Goal: Transaction & Acquisition: Obtain resource

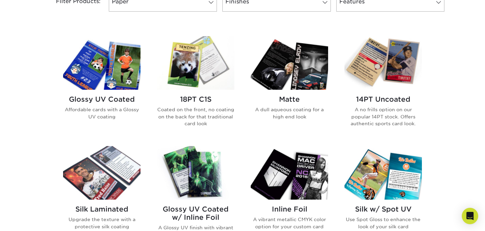
scroll to position [309, 0]
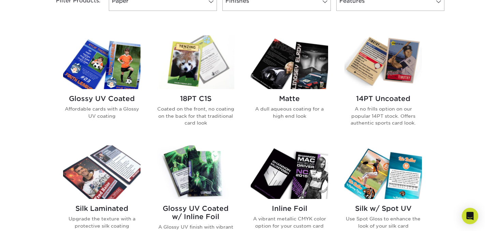
click at [398, 73] on img at bounding box center [382, 61] width 77 height 53
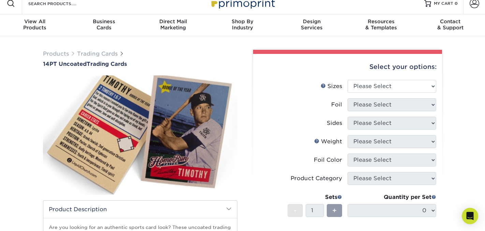
scroll to position [8, 0]
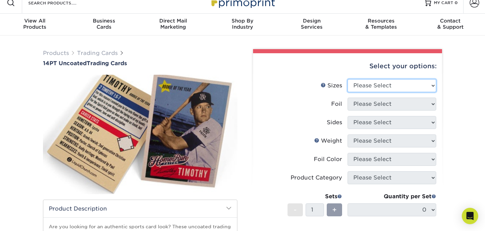
click at [383, 89] on select "Please Select 2.5" x 3.5"" at bounding box center [391, 85] width 89 height 13
select select "2.50x3.50"
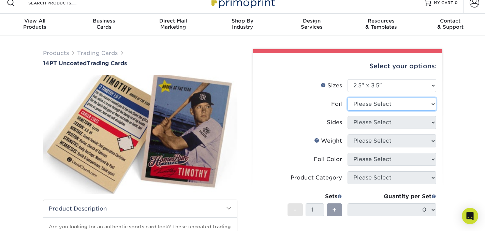
click at [382, 104] on select "Please Select Yes No" at bounding box center [391, 103] width 89 height 13
select select "0"
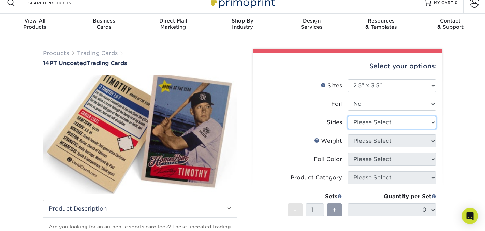
click at [379, 123] on select "Please Select Print Both Sides Print Front Only" at bounding box center [391, 122] width 89 height 13
select select "32d3c223-f82c-492b-b915-ba065a00862f"
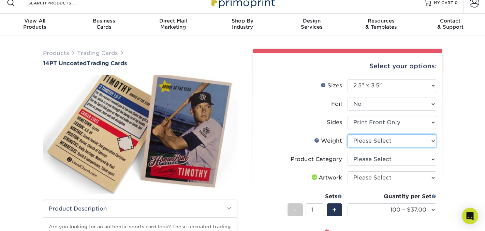
click at [379, 141] on select "Please Select 14PT Uncoated" at bounding box center [391, 140] width 89 height 13
select select "14PT Uncoated"
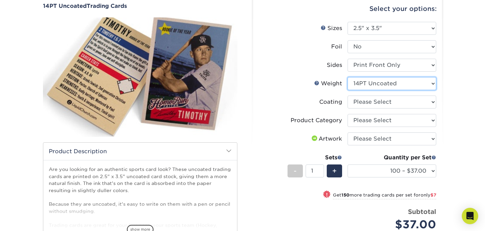
scroll to position [66, 0]
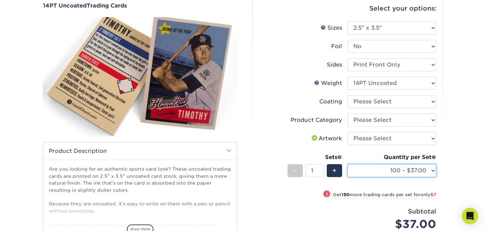
click at [383, 172] on select "100 – $37.00 250 – $44.00 500 – $47.00 1000 – $74.00 2500 – $145.00 5000 – $192…" at bounding box center [391, 170] width 89 height 13
select select "500 – $47.00"
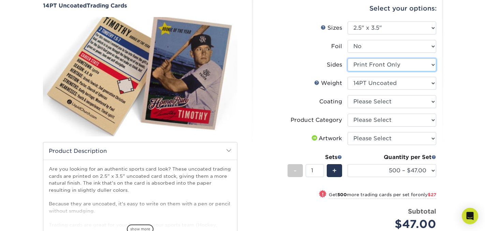
click at [399, 64] on select "Please Select Print Both Sides Print Front Only" at bounding box center [391, 64] width 89 height 13
select select "13abbda7-1d64-4f25-8bb2-c179b224825d"
select select "-1"
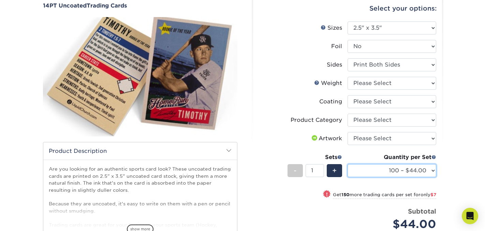
click at [393, 171] on select "100 – $44.00 250 – $51.00 500 – $54.00 1000 – $78.00 2500 – $148.00 5000 – $198…" at bounding box center [391, 170] width 89 height 13
select select "500 – $54.00"
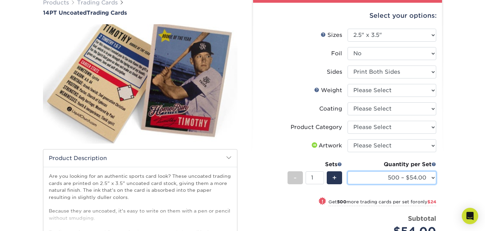
scroll to position [0, 0]
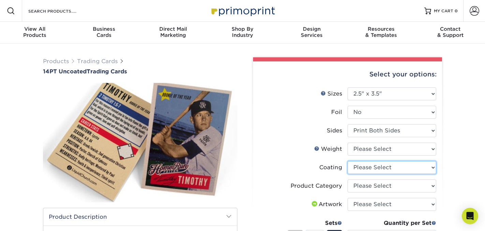
click at [408, 165] on select at bounding box center [391, 167] width 89 height 13
click at [415, 148] on select "Please Select 14PT Uncoated" at bounding box center [391, 148] width 89 height 13
select select "14PT Uncoated"
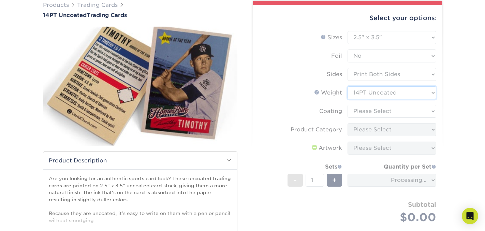
scroll to position [58, 0]
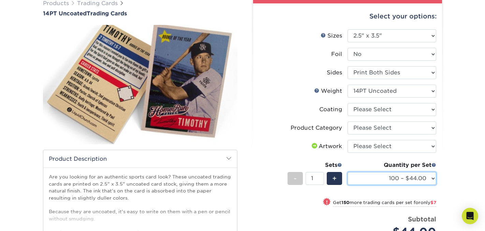
click at [407, 180] on select "100 – $44.00 250 – $51.00 500 – $54.00 1000 – $78.00 2500 – $148.00 5000 – $198…" at bounding box center [391, 178] width 89 height 13
select select "500 – $54.00"
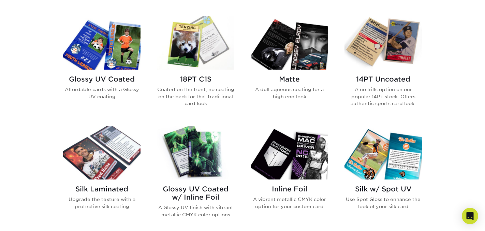
scroll to position [327, 0]
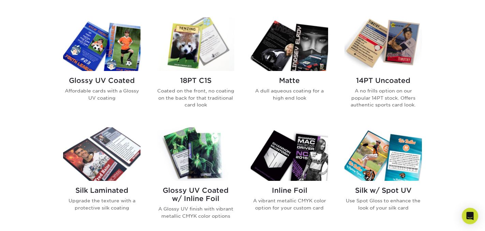
click at [291, 59] on img at bounding box center [288, 43] width 77 height 53
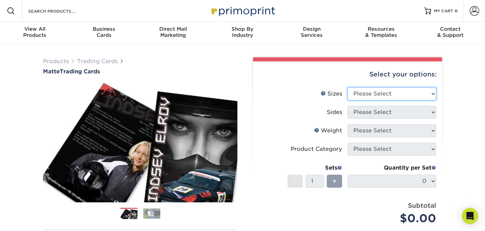
click at [391, 96] on select "Please Select 2.5" x 3.5"" at bounding box center [391, 93] width 89 height 13
select select "2.50x3.50"
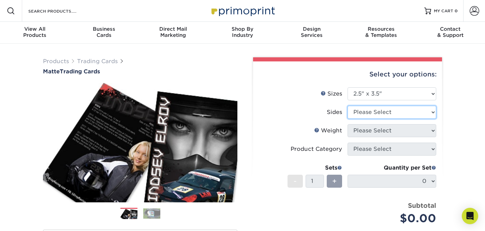
click at [385, 115] on select "Please Select Print Both Sides Print Front Only" at bounding box center [391, 112] width 89 height 13
select select "13abbda7-1d64-4f25-8bb2-c179b224825d"
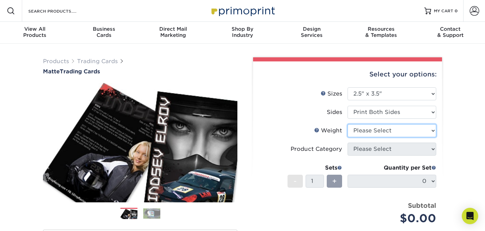
click at [383, 131] on select "Please Select 16PT 14PT" at bounding box center [391, 130] width 89 height 13
select select "16PT"
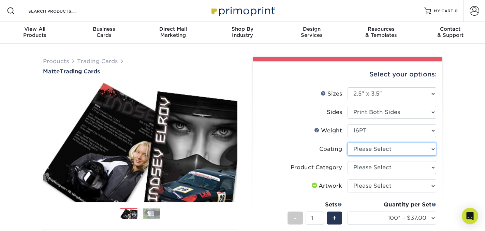
click at [380, 150] on select at bounding box center [391, 148] width 89 height 13
select select "121bb7b5-3b4d-429f-bd8d-bbf80e953313"
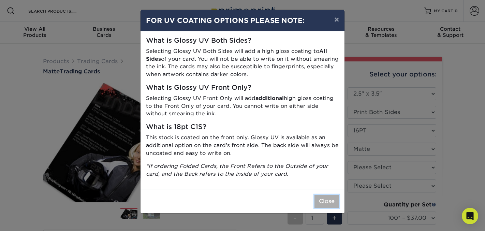
click at [327, 201] on button "Close" at bounding box center [326, 201] width 25 height 13
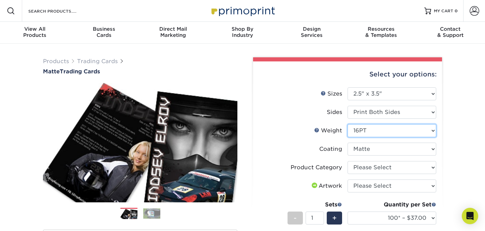
click at [428, 130] on select "Please Select 16PT 14PT" at bounding box center [391, 130] width 89 height 13
select select "14PT"
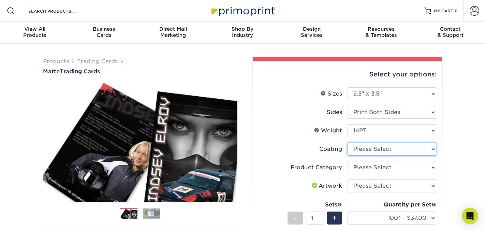
click at [407, 150] on select at bounding box center [391, 148] width 89 height 13
select select "121bb7b5-3b4d-429f-bd8d-bbf80e953313"
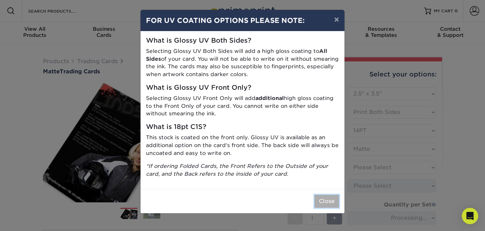
click at [322, 202] on button "Close" at bounding box center [326, 201] width 25 height 13
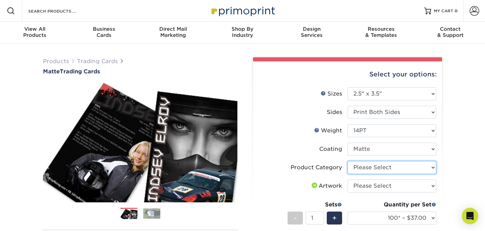
click at [410, 167] on select "Please Select Trading Cards" at bounding box center [391, 167] width 89 height 13
select select "c2f9bce9-36c2-409d-b101-c29d9d031e18"
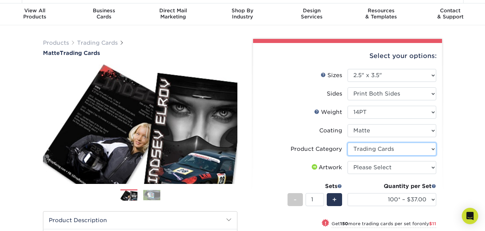
scroll to position [21, 0]
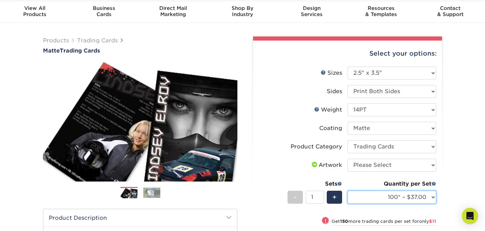
click at [407, 198] on select "100* – $37.00 250* – $48.00 500* – $59.00 1000 – $72.00 2500 – $144.00 5000 – $…" at bounding box center [391, 196] width 89 height 13
select select "500* – $59.00"
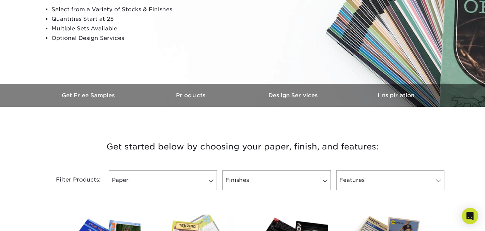
scroll to position [131, 0]
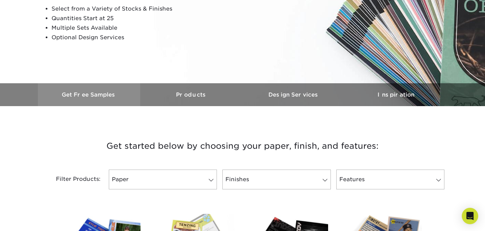
click at [104, 96] on h3 "Get Free Samples" at bounding box center [89, 94] width 102 height 6
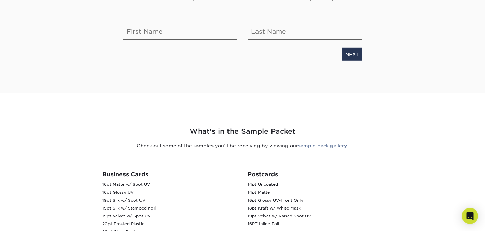
scroll to position [117, 0]
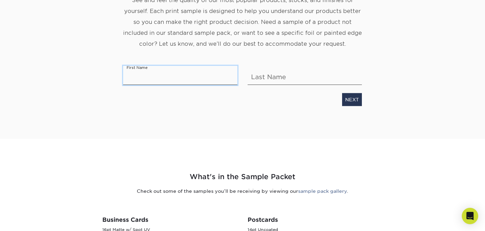
click at [155, 74] on input "text" at bounding box center [180, 75] width 114 height 19
type input "Jenie"
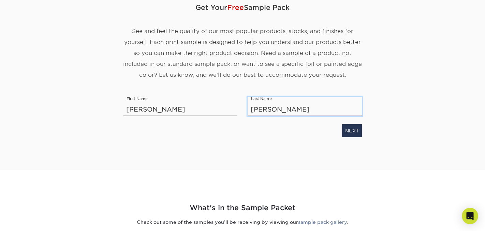
scroll to position [45, 0]
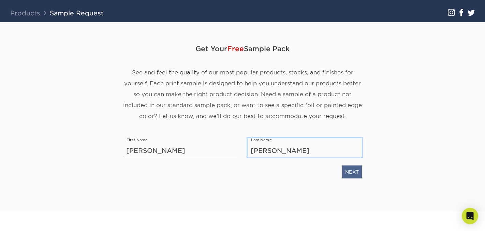
type input "James"
click at [355, 172] on link "NEXT" at bounding box center [352, 171] width 20 height 13
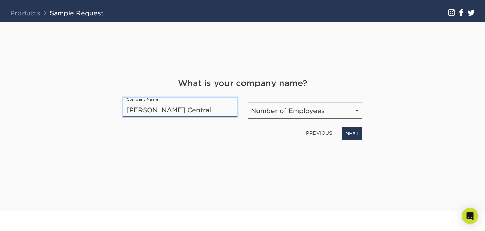
type input "Ward Central"
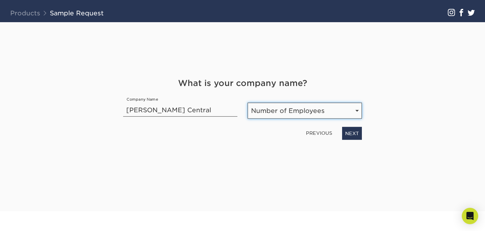
click at [328, 110] on select "Number of Employees Self-employed 1-10 employees 11-50 employees 51-200 employe…" at bounding box center [304, 111] width 114 height 16
select select "51-200"
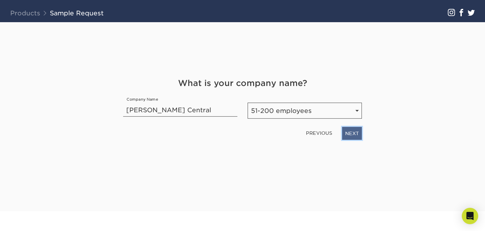
click at [355, 133] on link "NEXT" at bounding box center [352, 133] width 20 height 13
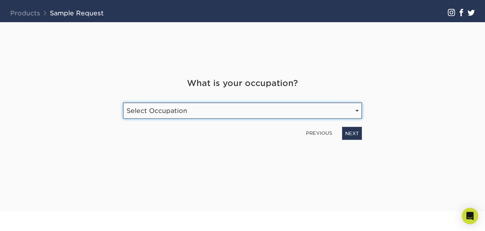
click at [330, 113] on select "Select Occupation Agency Automotive Blogger Cleaning Services Construction Educ…" at bounding box center [242, 111] width 239 height 16
select select "Education"
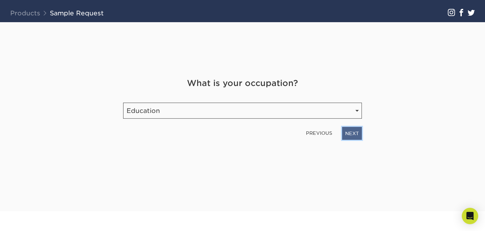
click at [355, 133] on link "NEXT" at bounding box center [352, 133] width 20 height 13
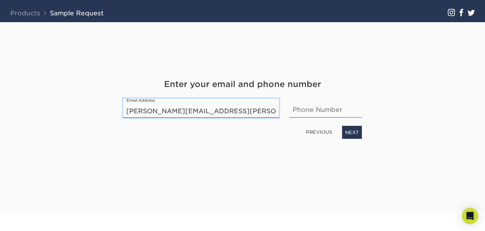
type input "[PERSON_NAME][EMAIL_ADDRESS][PERSON_NAME][DOMAIN_NAME]"
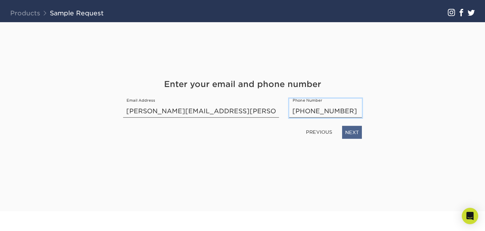
type input "501-743-3569"
click at [353, 134] on link "NEXT" at bounding box center [352, 132] width 20 height 13
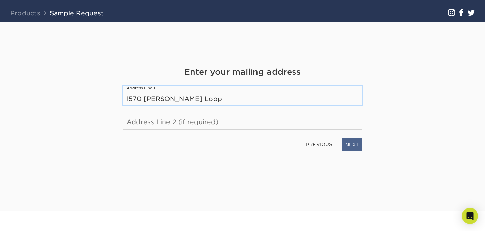
type input "1570 Wilson Loop"
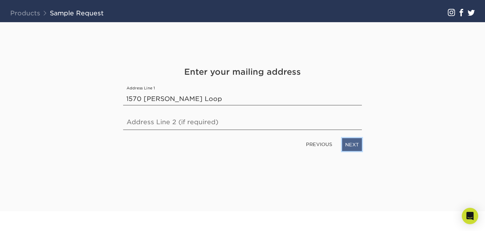
click at [352, 143] on link "NEXT" at bounding box center [352, 144] width 20 height 13
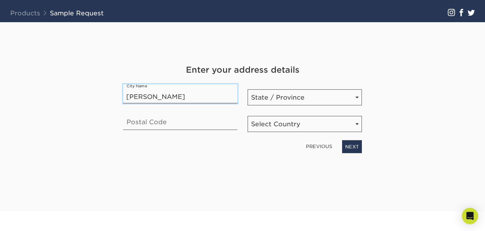
type input "Ward"
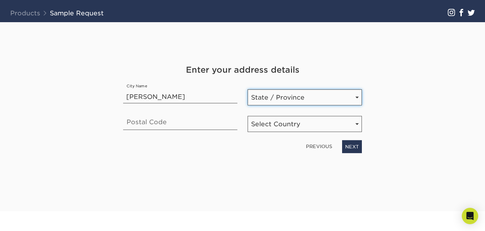
click at [285, 103] on select "State / Province Alabama Alaska Arizona Arkansas California Colorado Connecticu…" at bounding box center [304, 97] width 114 height 16
select select "AR"
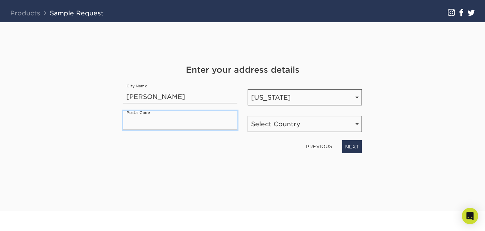
click at [149, 125] on input "text" at bounding box center [180, 120] width 114 height 19
type input "72176"
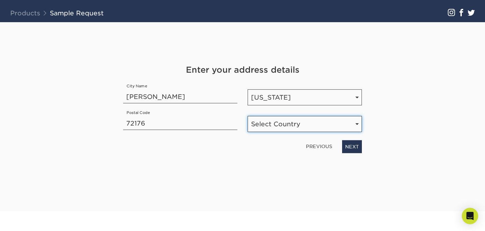
click at [292, 131] on select "Select Country United States Canada" at bounding box center [304, 124] width 114 height 16
select select "US"
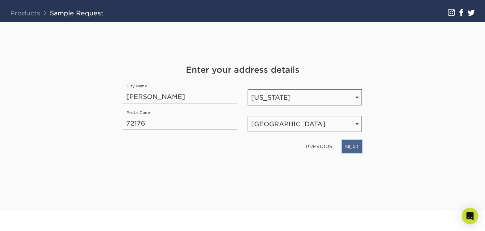
click at [354, 149] on link "NEXT" at bounding box center [352, 146] width 20 height 13
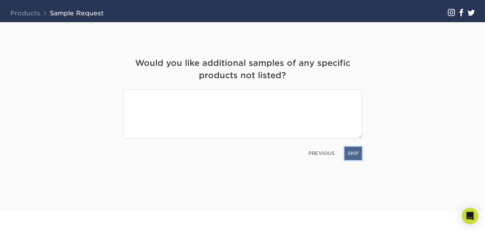
click at [358, 155] on link "SKIP" at bounding box center [352, 153] width 17 height 13
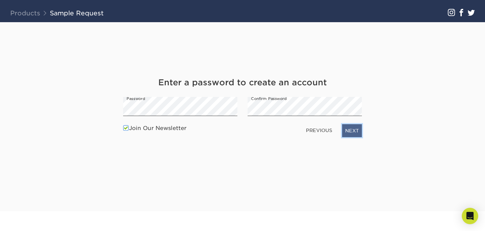
click at [357, 130] on link "NEXT" at bounding box center [352, 130] width 20 height 13
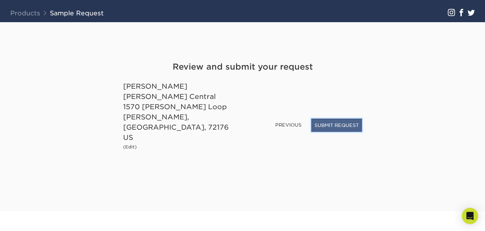
click at [342, 132] on button "SUBMIT REQUEST" at bounding box center [336, 125] width 50 height 13
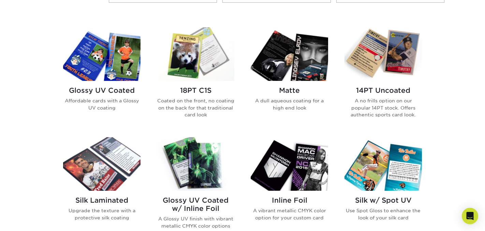
scroll to position [326, 0]
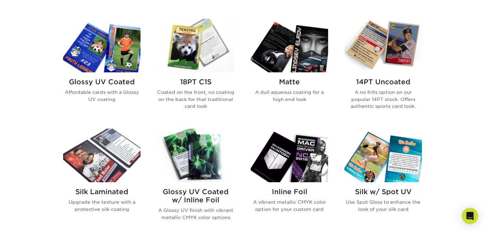
click at [109, 78] on h2 "Glossy UV Coated" at bounding box center [101, 82] width 77 height 8
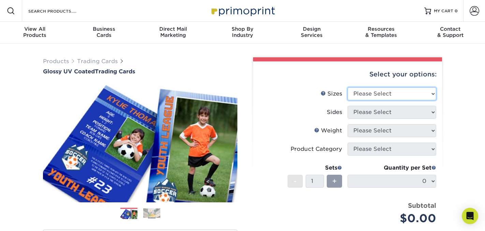
click at [399, 93] on select "Please Select 2.5" x 3.5"" at bounding box center [391, 93] width 89 height 13
select select "2.50x3.50"
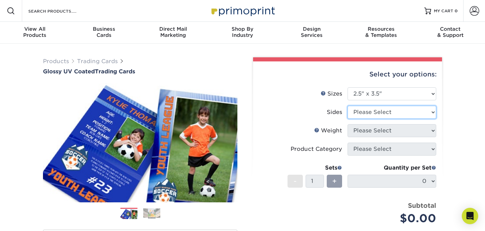
click at [394, 110] on select "Please Select Print Both Sides Print Front Only" at bounding box center [391, 112] width 89 height 13
select select "13abbda7-1d64-4f25-8bb2-c179b224825d"
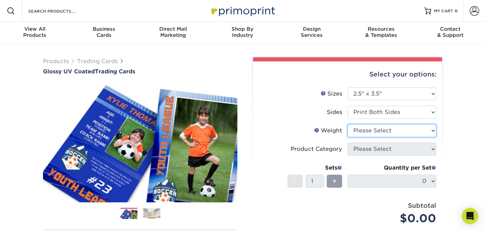
click at [386, 129] on select "Please Select 16PT 14PT 18PT C1S" at bounding box center [391, 130] width 89 height 13
select select "16PT"
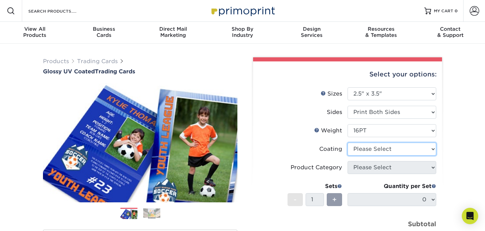
click at [377, 152] on select at bounding box center [391, 148] width 89 height 13
select select "1e8116af-acfc-44b1-83dc-8181aa338834"
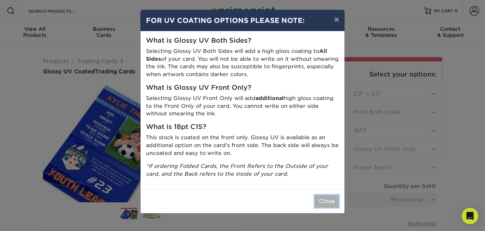
click at [325, 202] on button "Close" at bounding box center [326, 201] width 25 height 13
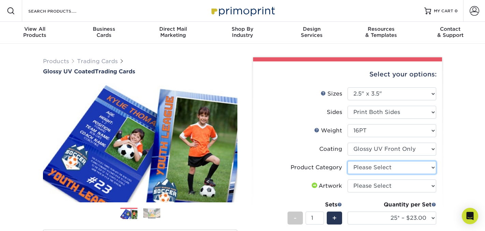
click at [389, 168] on select "Please Select Trading Cards" at bounding box center [391, 167] width 89 height 13
select select "c2f9bce9-36c2-409d-b101-c29d9d031e18"
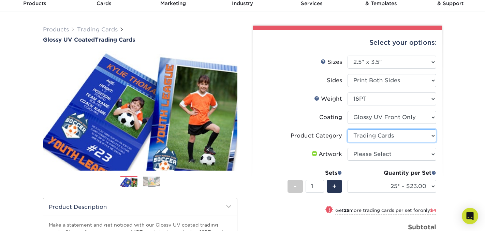
scroll to position [32, 0]
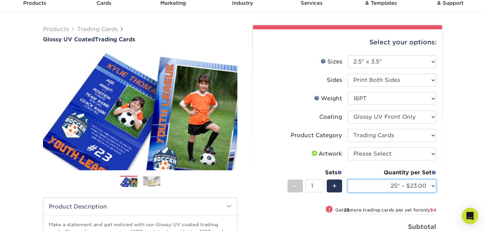
click at [382, 186] on select "25* – $23.00 50* – $27.00 75* – $33.00 100* – $37.00 250* – $47.00 500 – $58.00…" at bounding box center [391, 185] width 89 height 13
select select "500 – $58.00"
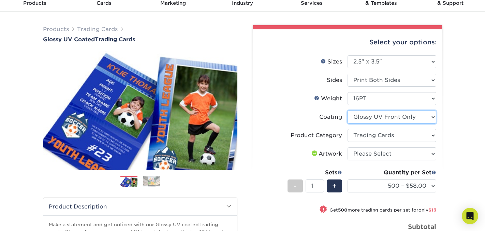
click at [398, 117] on select at bounding box center [391, 116] width 89 height 13
select select "ae367451-b2b8-45df-a344-0f05b6a12993"
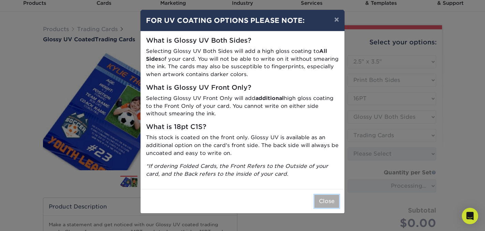
click at [326, 200] on button "Close" at bounding box center [326, 201] width 25 height 13
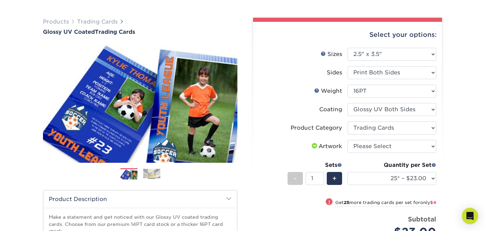
scroll to position [43, 0]
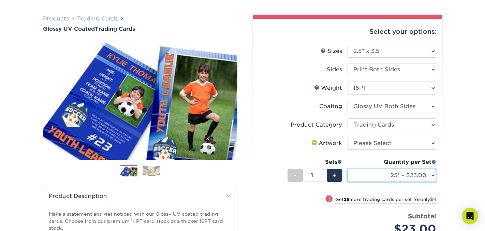
click at [373, 174] on select "25* – $23.00 50* – $27.00 75* – $33.00 100* – $37.00 250* – $47.00 500 – $58.00…" at bounding box center [391, 175] width 89 height 13
select select "500 – $58.00"
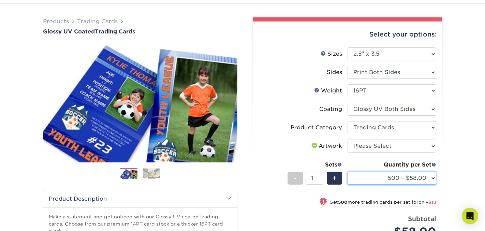
scroll to position [40, 0]
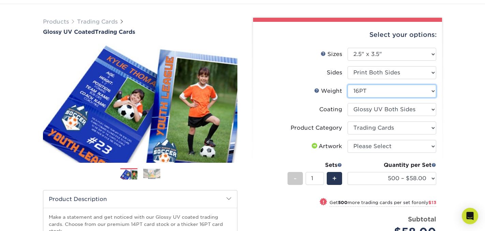
click at [384, 89] on select "Please Select 16PT 14PT 18PT C1S" at bounding box center [391, 91] width 89 height 13
select select "18PTC1S"
select select "-1"
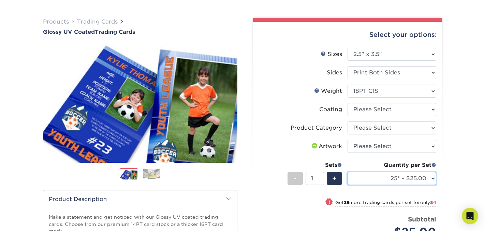
click at [376, 179] on select "25* – $25.00 50* – $29.00 75* – $37.00 100* – $41.00 250* – $48.00 500 – $58.00…" at bounding box center [391, 178] width 89 height 13
select select "500 – $58.00"
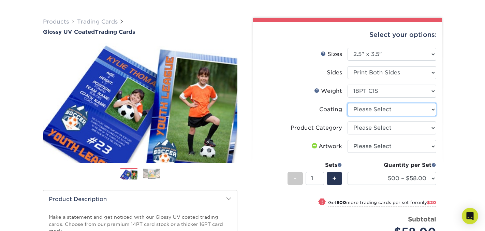
click at [390, 110] on select at bounding box center [391, 109] width 89 height 13
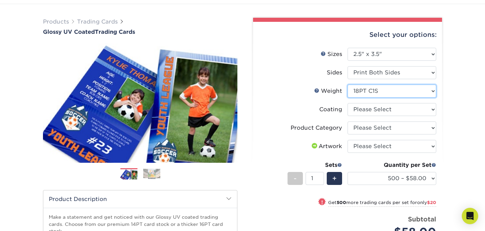
click at [396, 93] on select "Please Select 16PT 14PT 18PT C1S" at bounding box center [391, 91] width 89 height 13
select select "16PT"
select select
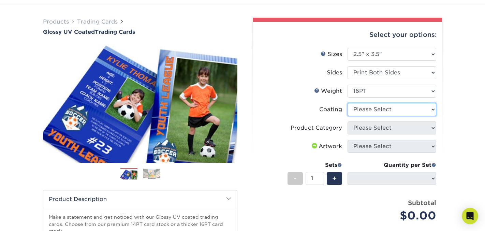
click at [387, 109] on select at bounding box center [391, 109] width 89 height 13
select select "ae367451-b2b8-45df-a344-0f05b6a12993"
select select "-1"
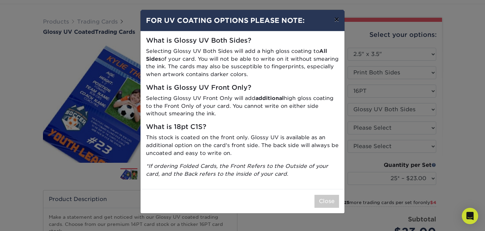
click at [337, 20] on button "×" at bounding box center [336, 19] width 16 height 19
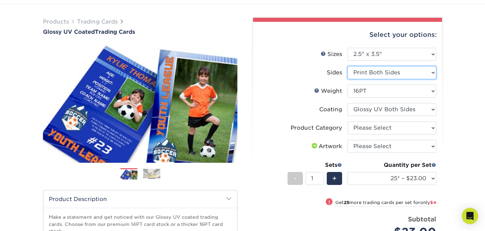
click at [375, 73] on select "Please Select Print Both Sides Print Front Only" at bounding box center [391, 72] width 89 height 13
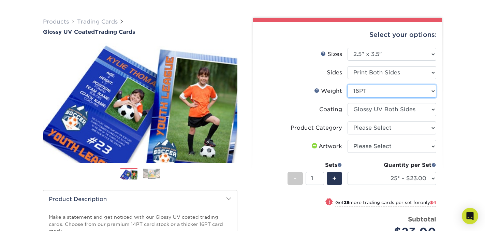
click at [376, 89] on select "Please Select 16PT 14PT 18PT C1S" at bounding box center [391, 91] width 89 height 13
select select "18PTC1S"
select select "-1"
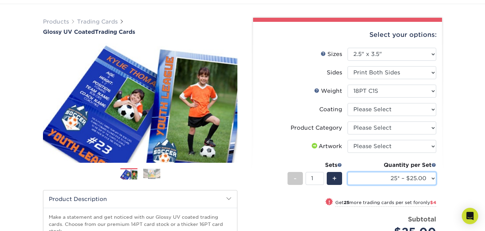
click at [403, 174] on select "25* – $25.00 50* – $29.00 75* – $37.00 100* – $41.00 250* – $48.00 500 – $58.00…" at bounding box center [391, 178] width 89 height 13
select select "500 – $58.00"
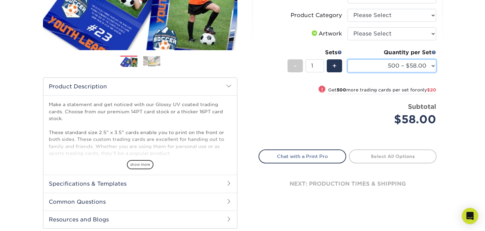
scroll to position [155, 0]
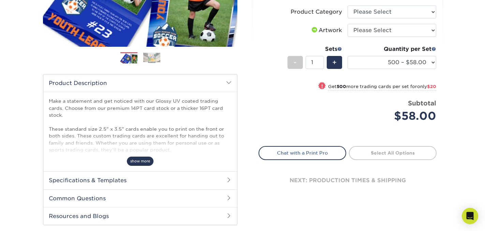
click at [141, 160] on span "show more" at bounding box center [140, 160] width 27 height 9
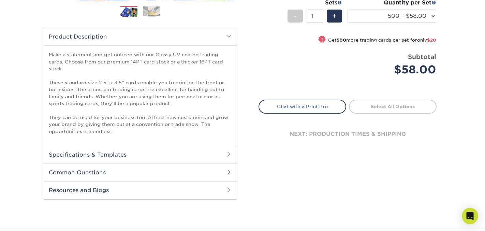
scroll to position [202, 0]
click at [154, 153] on h2 "Specifications & Templates" at bounding box center [140, 154] width 194 height 18
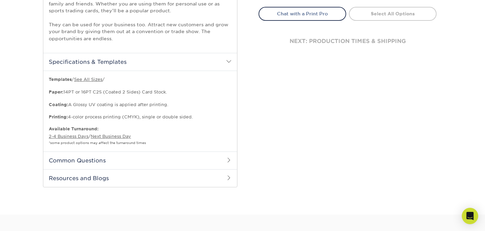
scroll to position [296, 0]
click at [154, 155] on h2 "Common Questions" at bounding box center [140, 159] width 194 height 18
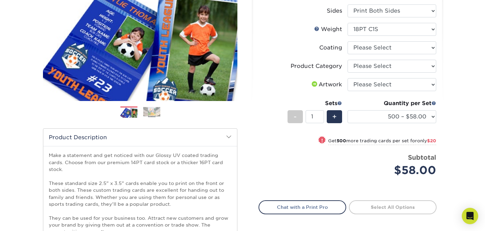
scroll to position [100, 0]
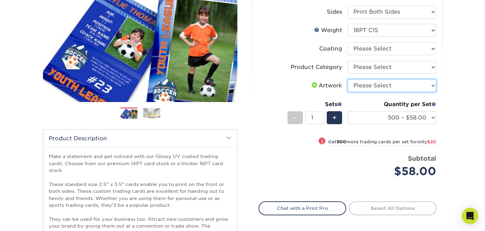
click at [392, 85] on select "Please Select I will upload files I need a design - $100" at bounding box center [391, 85] width 89 height 13
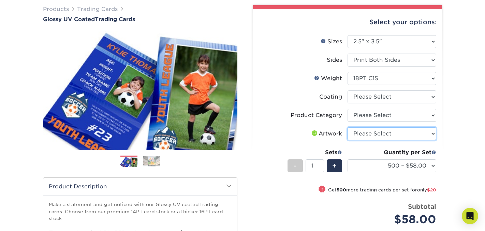
scroll to position [47, 0]
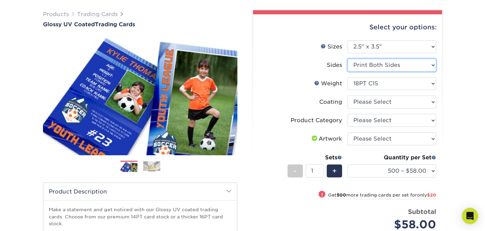
click at [372, 70] on select "Please Select Print Both Sides Print Front Only" at bounding box center [391, 65] width 89 height 13
select select "32d3c223-f82c-492b-b915-ba065a00862f"
select select
select select "-1"
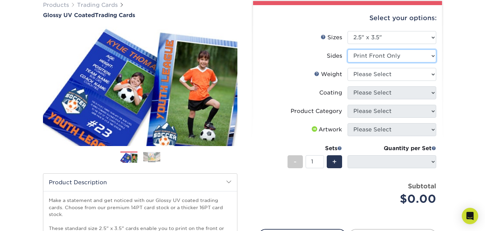
scroll to position [58, 0]
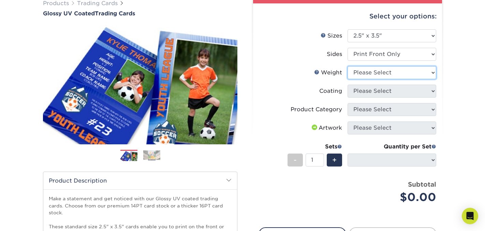
click at [385, 72] on select "Please Select 16PT 14PT 18PT C1S" at bounding box center [391, 72] width 89 height 13
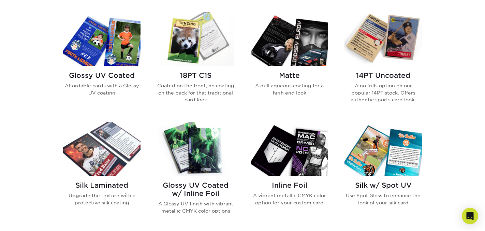
scroll to position [332, 0]
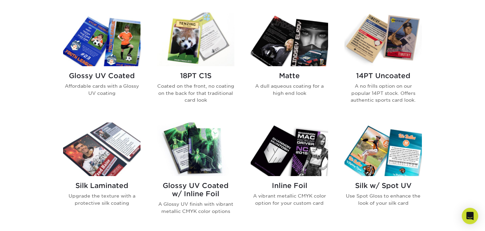
click at [187, 48] on img at bounding box center [195, 39] width 77 height 53
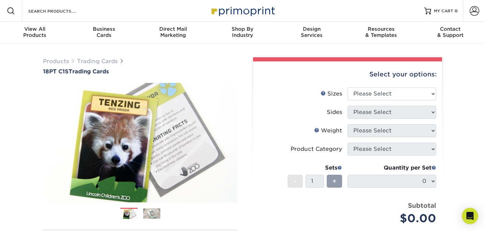
select select "2.50x3.50"
click at [386, 112] on select "Please Select Print Both Sides Print Front Only" at bounding box center [391, 112] width 89 height 13
select select "13abbda7-1d64-4f25-8bb2-c179b224825d"
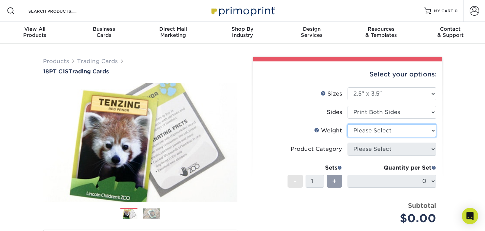
click at [383, 131] on select "Please Select 18PT C1S" at bounding box center [391, 130] width 89 height 13
select select "18PTC1S"
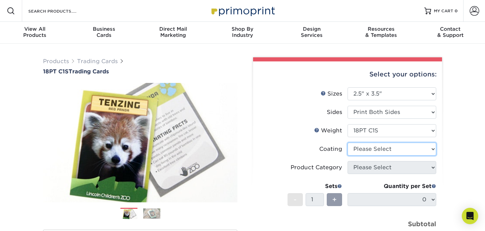
click at [379, 148] on select at bounding box center [391, 148] width 89 height 13
select select "3e7618de-abca-4bda-9f97-8b9129e913d8"
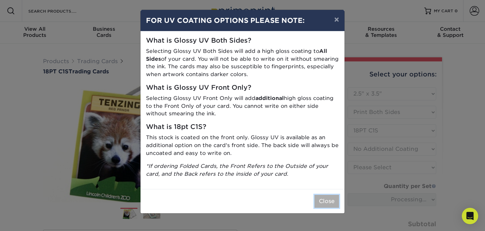
click at [329, 199] on button "Close" at bounding box center [326, 201] width 25 height 13
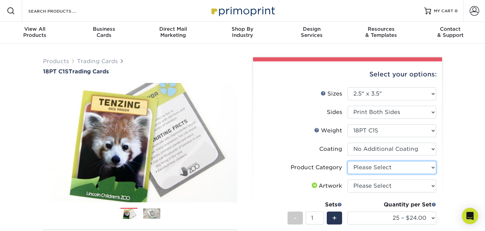
click at [387, 169] on select "Please Select Trading Cards" at bounding box center [391, 167] width 89 height 13
select select "c2f9bce9-36c2-409d-b101-c29d9d031e18"
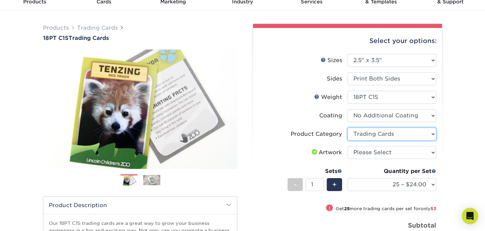
scroll to position [34, 0]
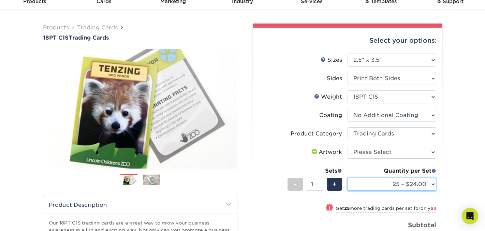
click at [381, 182] on select "25 – $24.00 50 – $27.00 75 – $35.00 100 – $39.00 250 – $45.00 500 – $55.00 1000…" at bounding box center [391, 184] width 89 height 13
select select "500 – $55.00"
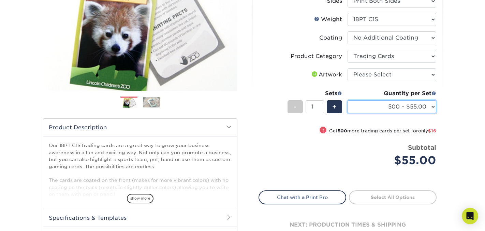
scroll to position [113, 0]
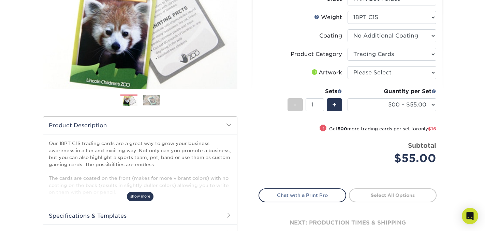
click at [144, 193] on span "show more" at bounding box center [140, 196] width 27 height 9
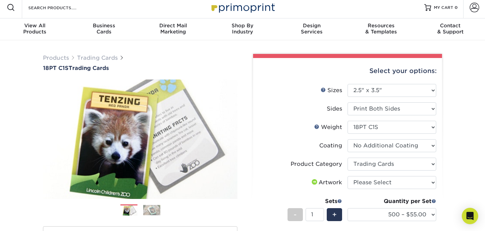
scroll to position [0, 0]
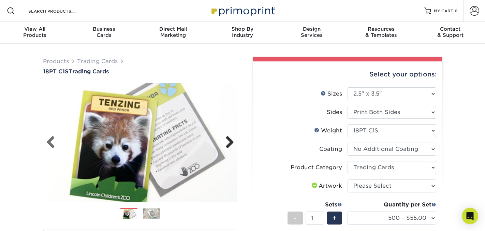
click at [231, 141] on link "Next" at bounding box center [227, 143] width 14 height 14
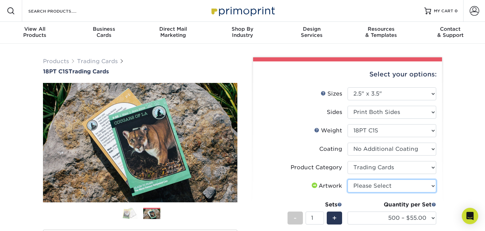
click at [390, 186] on select "Please Select I will upload files I need a design - $100" at bounding box center [391, 185] width 89 height 13
